Goal: Task Accomplishment & Management: Complete application form

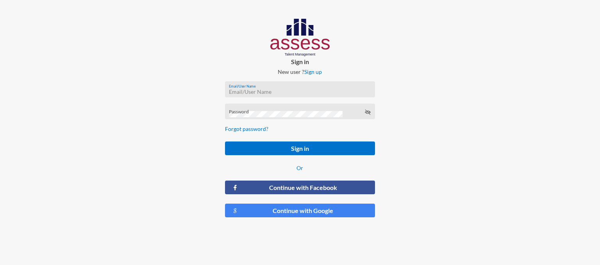
click at [261, 89] on input "Email/User Name" at bounding box center [300, 92] width 142 height 6
type input "RMES_5677"
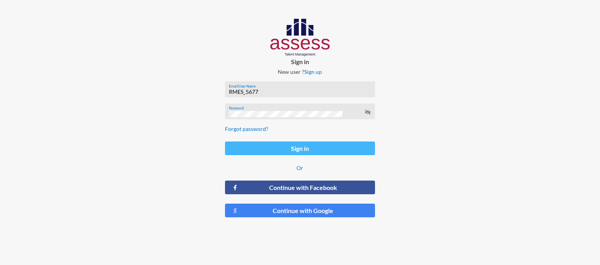
click at [251, 148] on button "Sign in" at bounding box center [300, 148] width 150 height 14
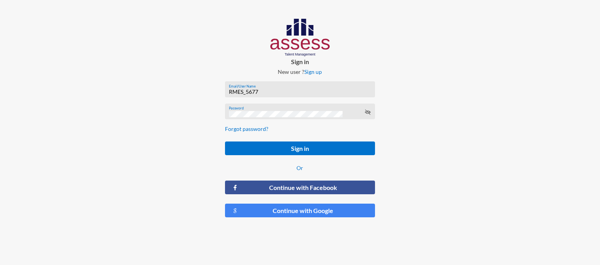
click at [366, 114] on icon at bounding box center [367, 112] width 6 height 6
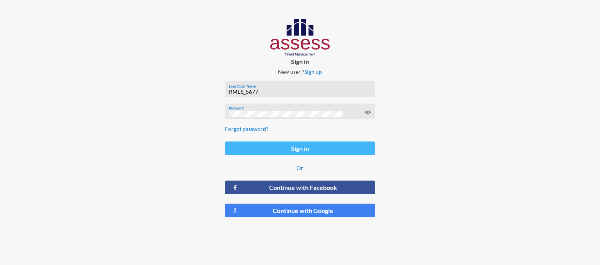
click at [307, 152] on button "Sign in" at bounding box center [300, 148] width 150 height 14
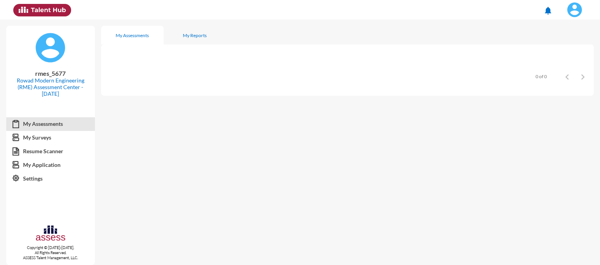
click at [312, 169] on mat-sidenav-content "My Assessments My Reports Items per page: 8 0 of 0" at bounding box center [350, 142] width 499 height 245
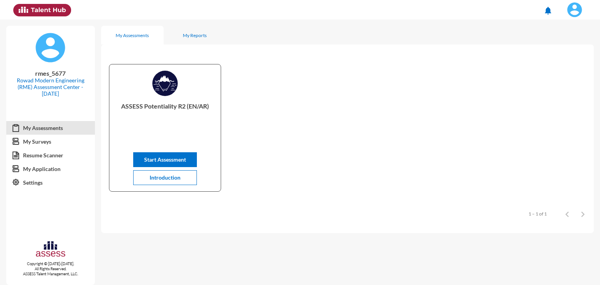
click at [361, 142] on div "ASSESS Potentiality R2 (EN/AR) Start Assessment Introduction" at bounding box center [347, 128] width 492 height 150
click at [185, 158] on span "Start Assessment" at bounding box center [165, 159] width 42 height 7
